Goal: Information Seeking & Learning: Learn about a topic

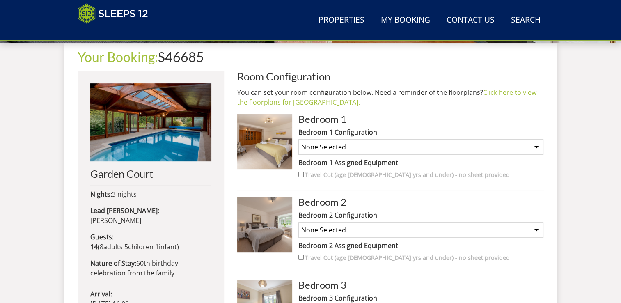
scroll to position [302, 0]
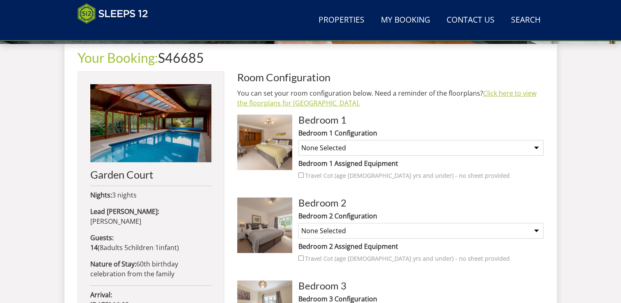
click at [320, 101] on link "Click here to view the floorplans for Garden Court." at bounding box center [386, 98] width 299 height 19
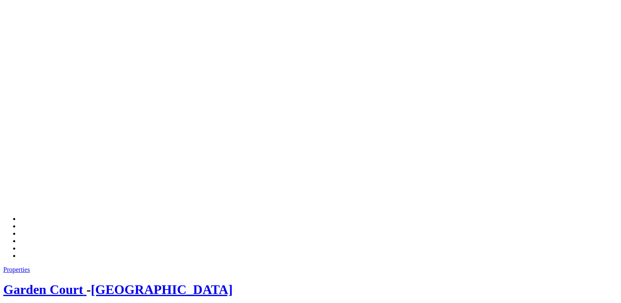
scroll to position [295, 0]
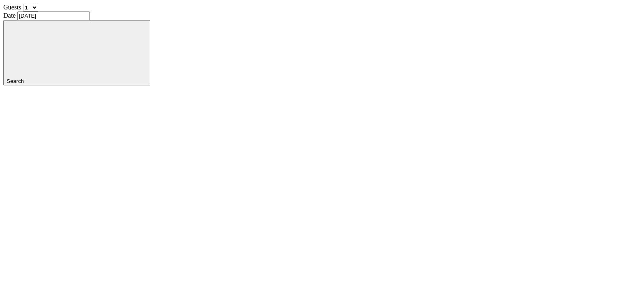
scroll to position [290, 0]
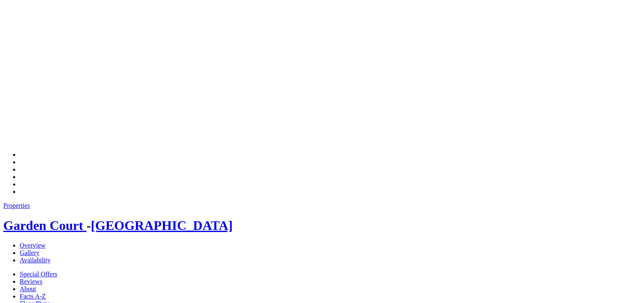
drag, startPoint x: 321, startPoint y: 200, endPoint x: 329, endPoint y: 37, distance: 163.4
drag, startPoint x: 308, startPoint y: 246, endPoint x: 347, endPoint y: 324, distance: 87.1
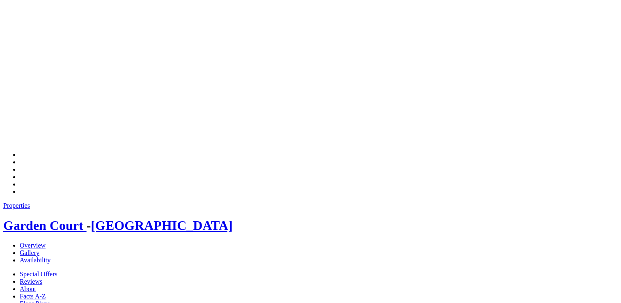
drag, startPoint x: 381, startPoint y: 100, endPoint x: 371, endPoint y: 204, distance: 104.7
drag, startPoint x: 380, startPoint y: 103, endPoint x: 378, endPoint y: 33, distance: 70.2
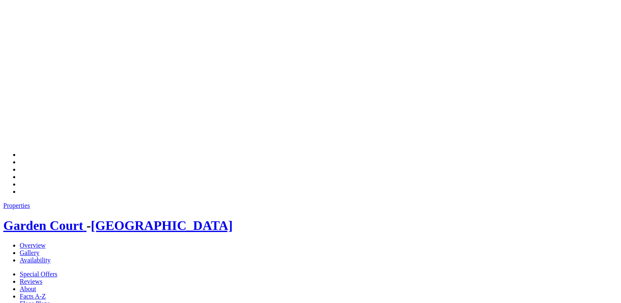
drag, startPoint x: 376, startPoint y: 196, endPoint x: 381, endPoint y: 94, distance: 101.4
drag, startPoint x: 344, startPoint y: 203, endPoint x: 346, endPoint y: 97, distance: 106.3
drag, startPoint x: 330, startPoint y: 211, endPoint x: 337, endPoint y: 107, distance: 104.4
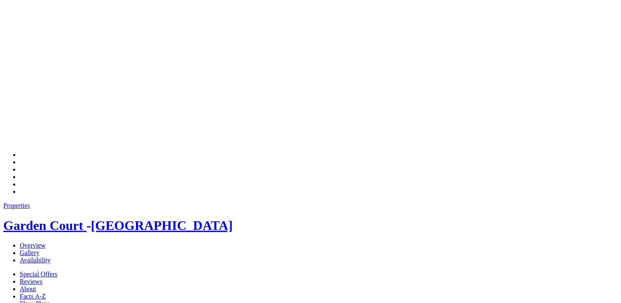
drag, startPoint x: 278, startPoint y: 173, endPoint x: 338, endPoint y: 119, distance: 81.0
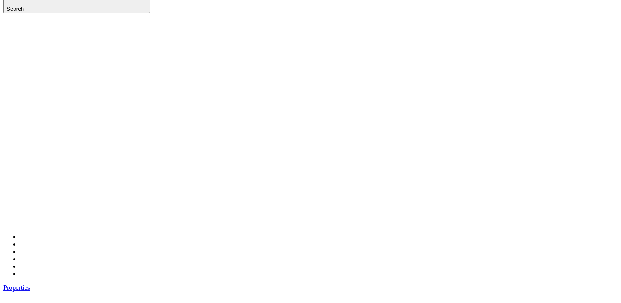
scroll to position [331, 0]
drag, startPoint x: 399, startPoint y: 114, endPoint x: 469, endPoint y: 137, distance: 74.2
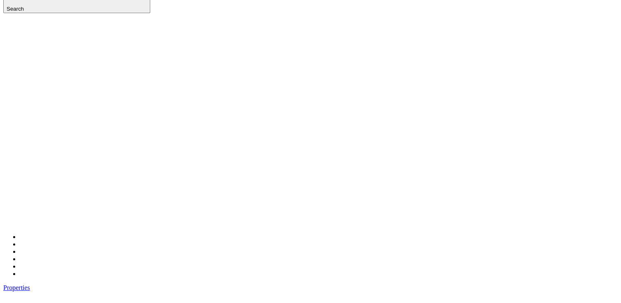
drag, startPoint x: 469, startPoint y: 137, endPoint x: 466, endPoint y: 148, distance: 11.7
drag, startPoint x: 460, startPoint y: 111, endPoint x: 489, endPoint y: 128, distance: 33.8
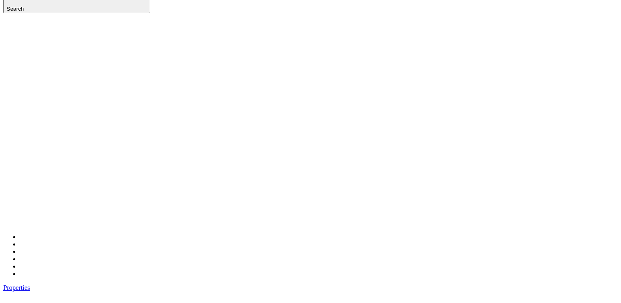
drag, startPoint x: 489, startPoint y: 128, endPoint x: 487, endPoint y: 136, distance: 8.9
drag, startPoint x: 468, startPoint y: 118, endPoint x: 558, endPoint y: 132, distance: 91.8
drag, startPoint x: 558, startPoint y: 132, endPoint x: 506, endPoint y: 134, distance: 52.1
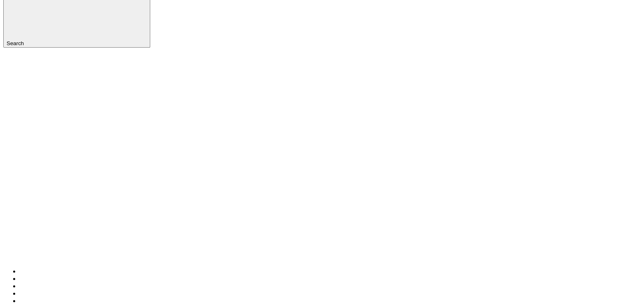
scroll to position [372, 0]
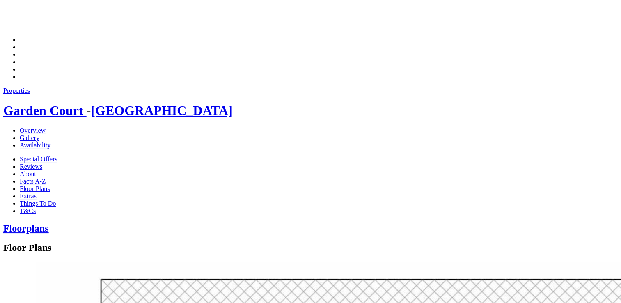
scroll to position [660, 0]
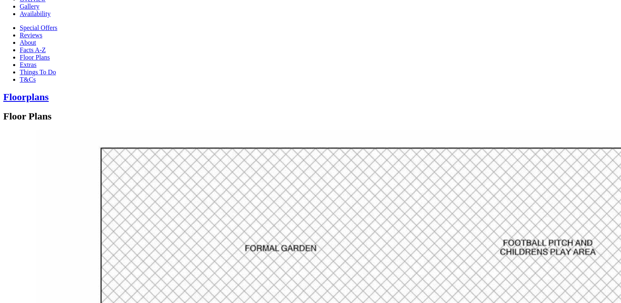
drag, startPoint x: 411, startPoint y: 139, endPoint x: 523, endPoint y: 143, distance: 112.0
drag, startPoint x: 523, startPoint y: 143, endPoint x: 495, endPoint y: 169, distance: 37.7
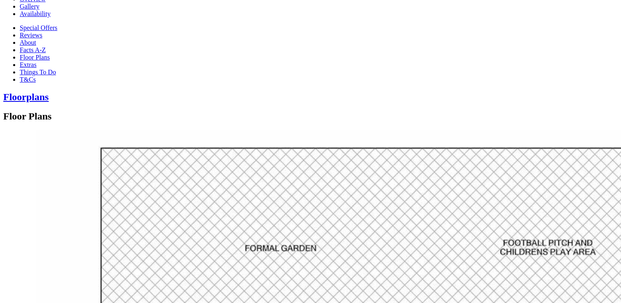
drag, startPoint x: 407, startPoint y: 150, endPoint x: 511, endPoint y: 167, distance: 105.5
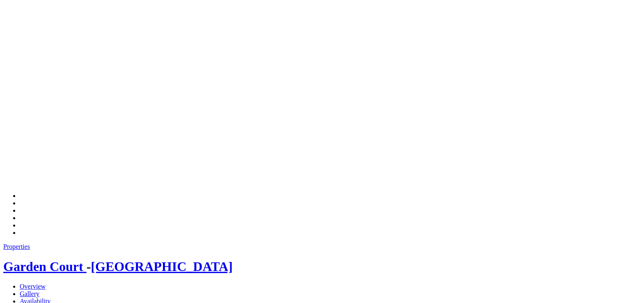
scroll to position [413, 0]
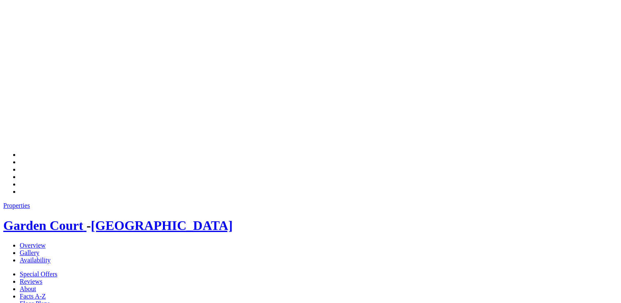
drag, startPoint x: 413, startPoint y: 147, endPoint x: 502, endPoint y: 153, distance: 89.2
drag, startPoint x: 502, startPoint y: 153, endPoint x: 492, endPoint y: 168, distance: 18.0
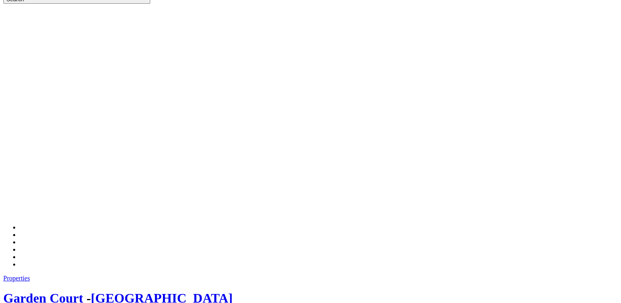
scroll to position [331, 0]
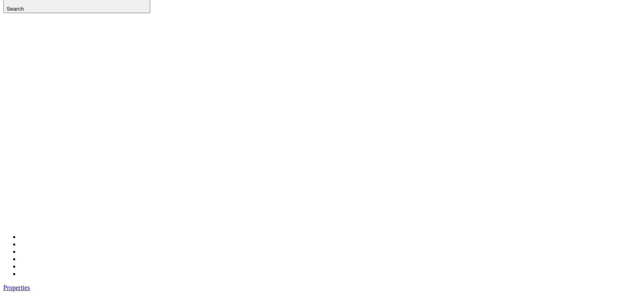
drag, startPoint x: 413, startPoint y: 227, endPoint x: 506, endPoint y: 242, distance: 93.5
drag, startPoint x: 506, startPoint y: 242, endPoint x: 486, endPoint y: 265, distance: 30.2
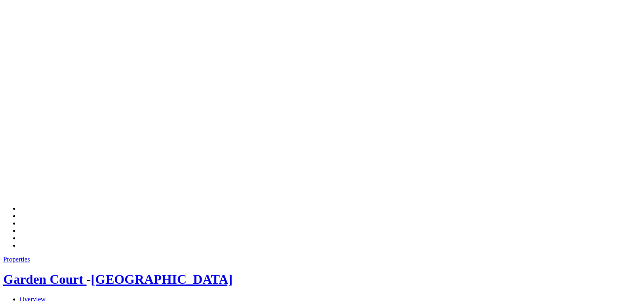
scroll to position [372, 0]
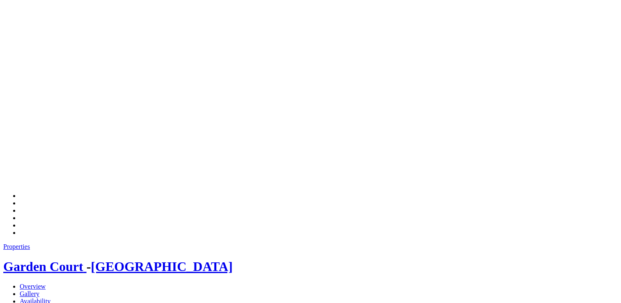
drag, startPoint x: 410, startPoint y: 196, endPoint x: 501, endPoint y: 194, distance: 90.7
drag, startPoint x: 501, startPoint y: 194, endPoint x: 495, endPoint y: 219, distance: 25.8
drag, startPoint x: 460, startPoint y: 199, endPoint x: 504, endPoint y: 199, distance: 43.9
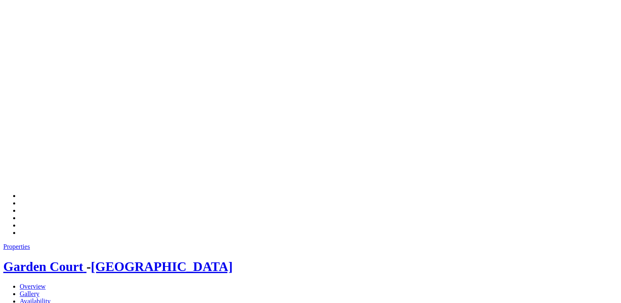
drag, startPoint x: 504, startPoint y: 199, endPoint x: 495, endPoint y: 215, distance: 18.2
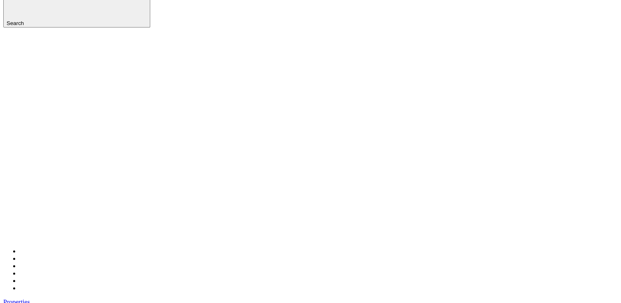
scroll to position [331, 0]
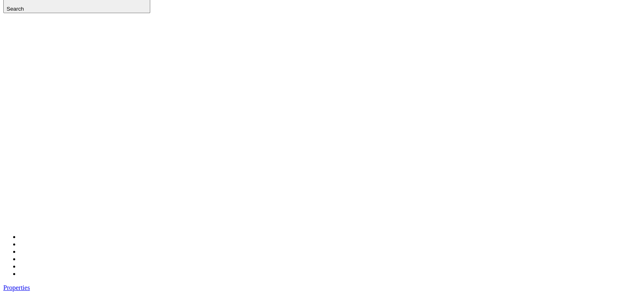
drag, startPoint x: 471, startPoint y: 103, endPoint x: 468, endPoint y: 123, distance: 20.7
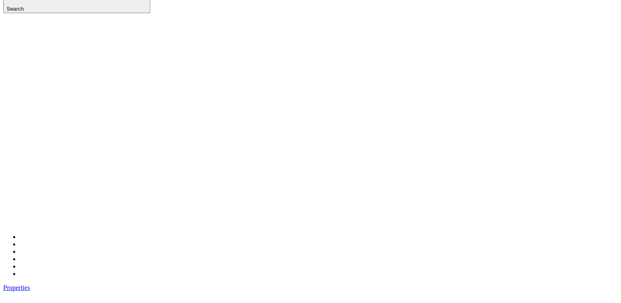
drag, startPoint x: 359, startPoint y: 135, endPoint x: 610, endPoint y: 9, distance: 281.0
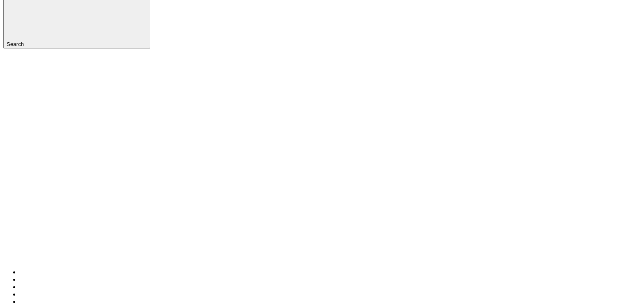
scroll to position [290, 0]
drag, startPoint x: 451, startPoint y: 108, endPoint x: 425, endPoint y: 107, distance: 26.3
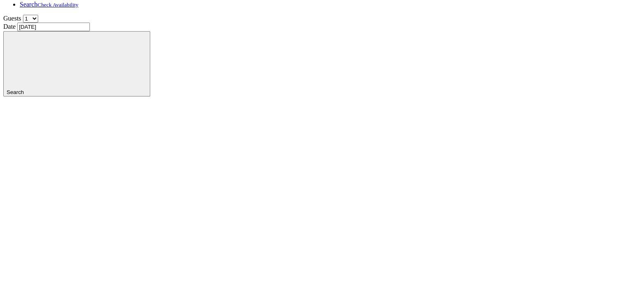
scroll to position [199, 0]
